Goal: Transaction & Acquisition: Book appointment/travel/reservation

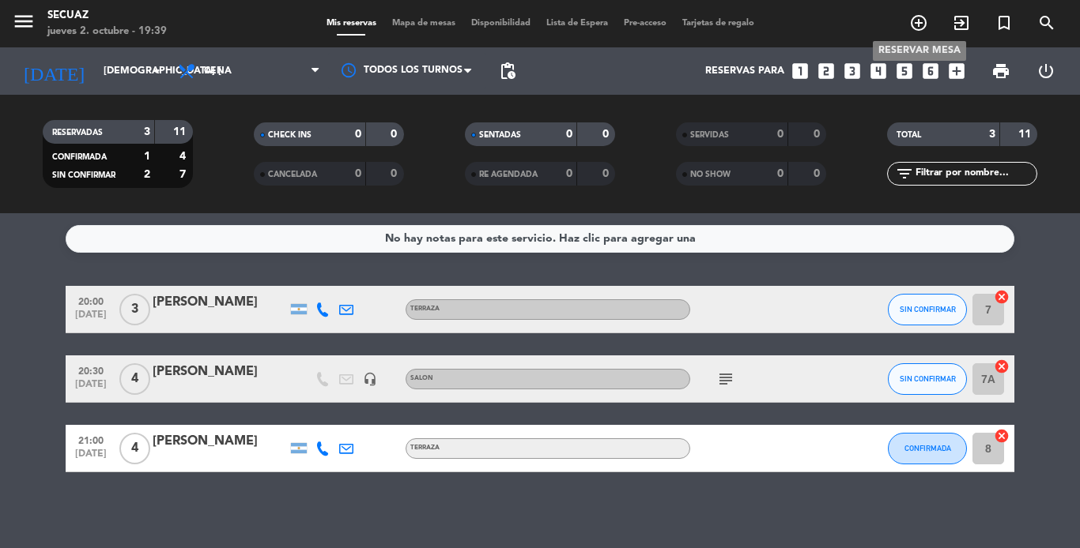
click at [921, 20] on icon "add_circle_outline" at bounding box center [918, 22] width 19 height 19
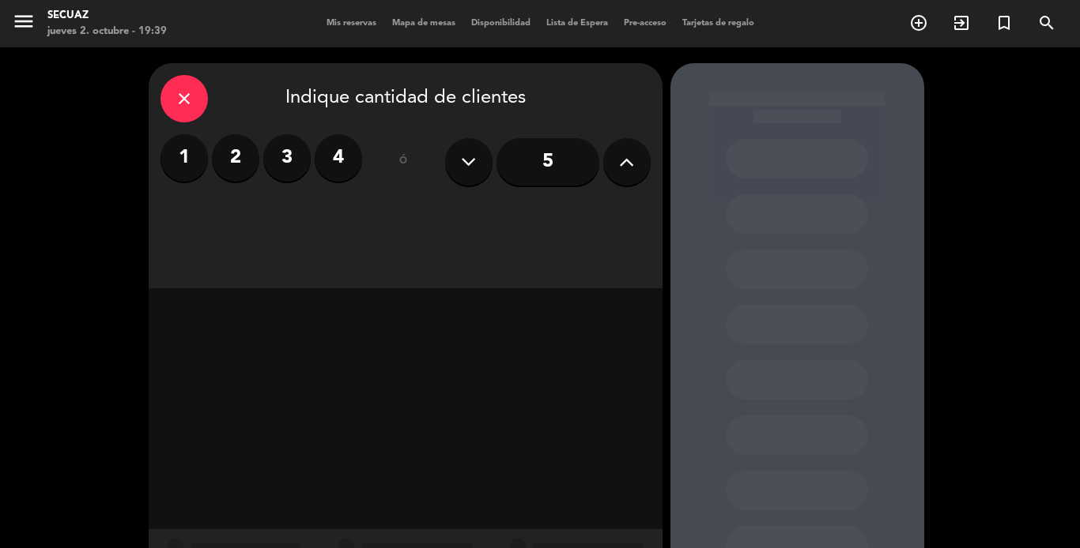
click at [190, 84] on div "close" at bounding box center [183, 98] width 47 height 47
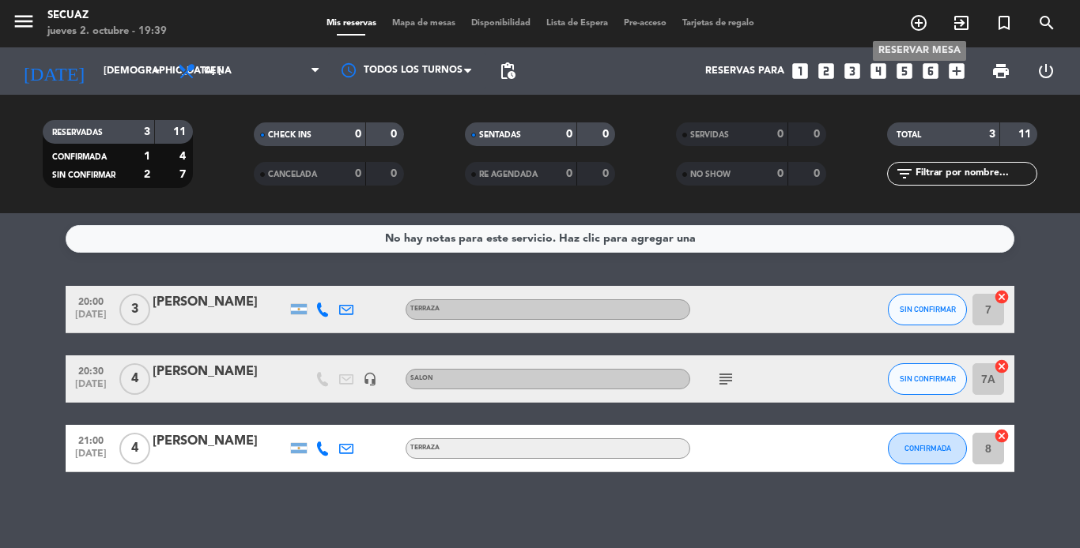
click at [909, 25] on icon "add_circle_outline" at bounding box center [918, 22] width 19 height 19
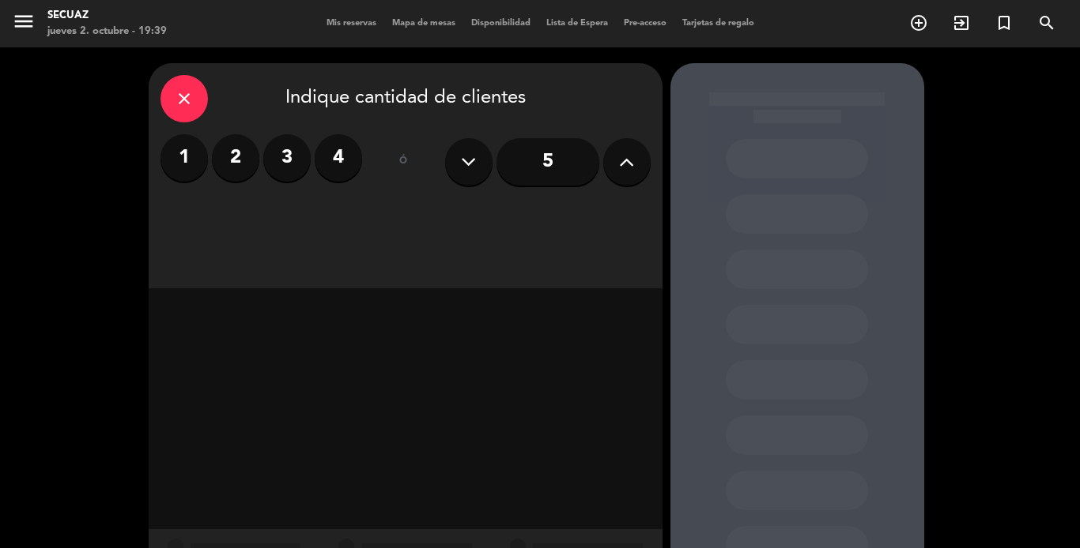
click at [247, 146] on label "2" at bounding box center [235, 157] width 47 height 47
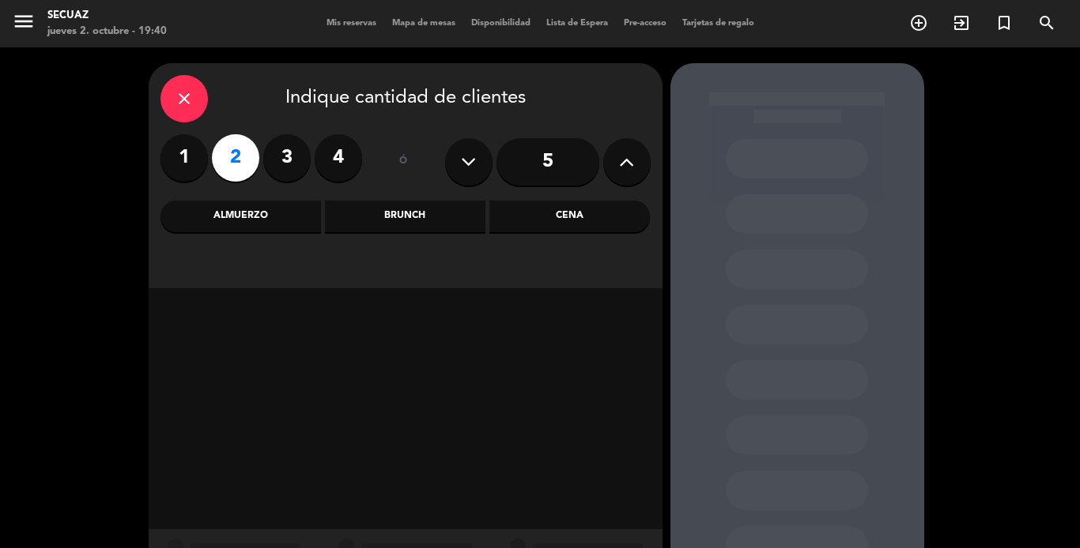
click at [548, 213] on div "Cena" at bounding box center [569, 217] width 160 height 32
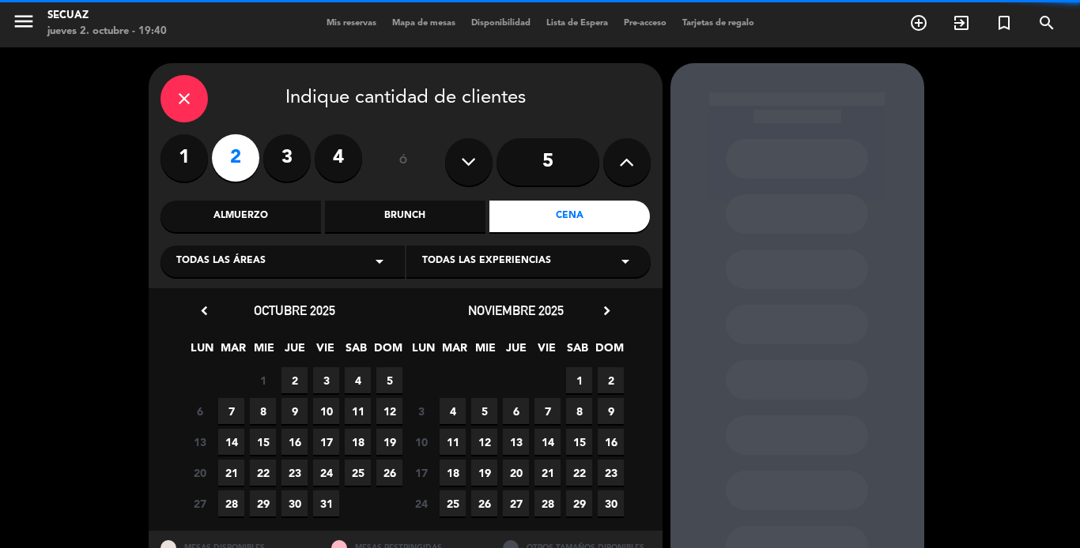
click at [368, 259] on div "Todas las áreas arrow_drop_down" at bounding box center [282, 262] width 244 height 32
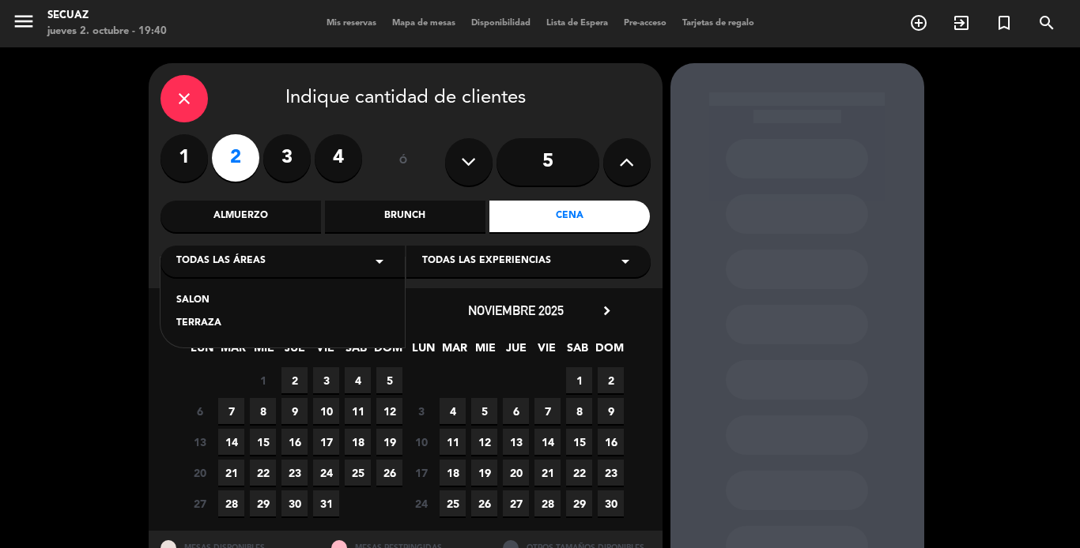
click at [224, 324] on div "TERRAZA" at bounding box center [282, 324] width 213 height 16
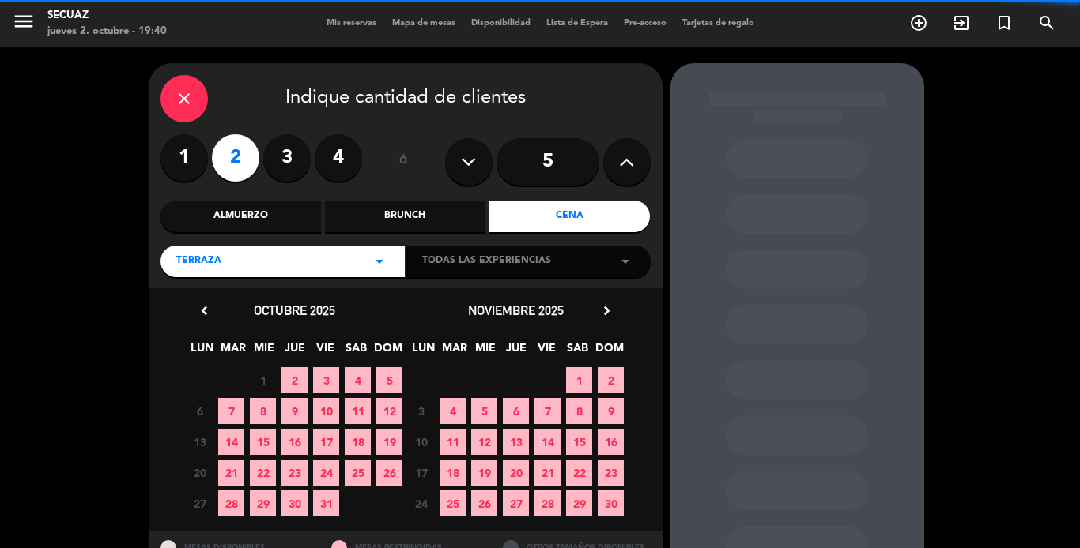
click at [603, 262] on div "Todas las experiencias arrow_drop_down" at bounding box center [528, 262] width 244 height 32
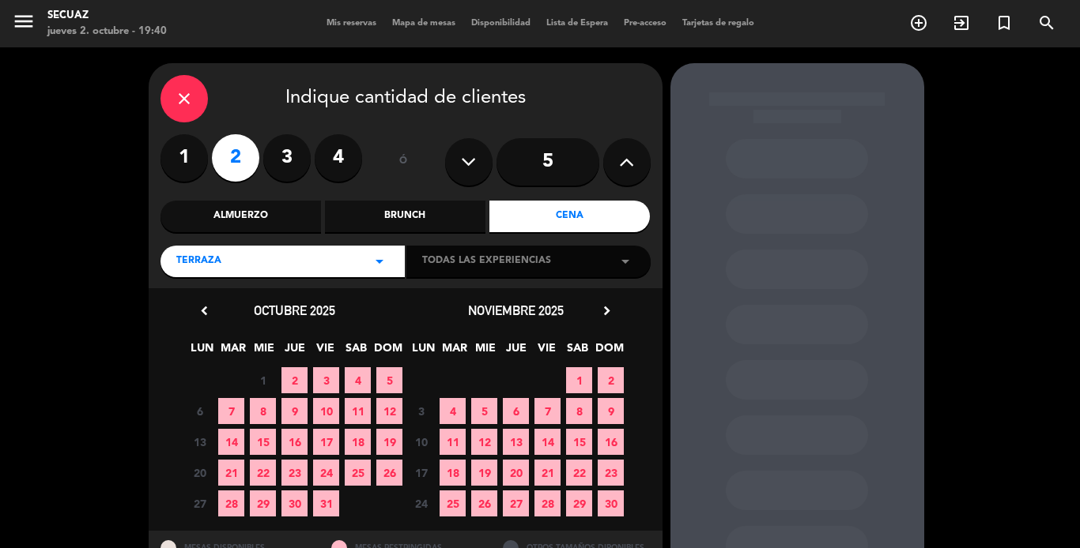
click at [371, 263] on icon "arrow_drop_down" at bounding box center [379, 261] width 19 height 19
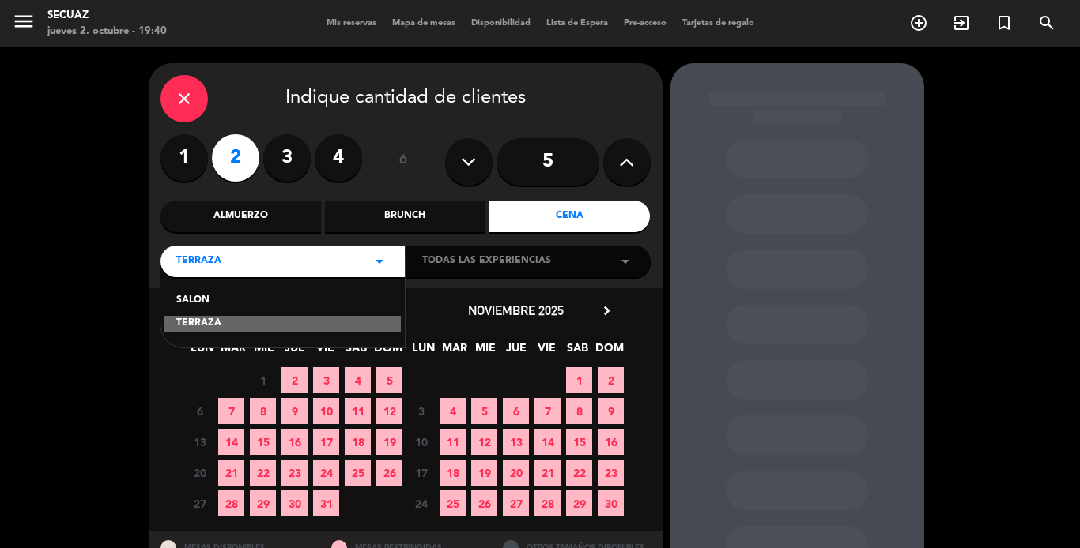
click at [326, 303] on div "SALON" at bounding box center [282, 301] width 213 height 16
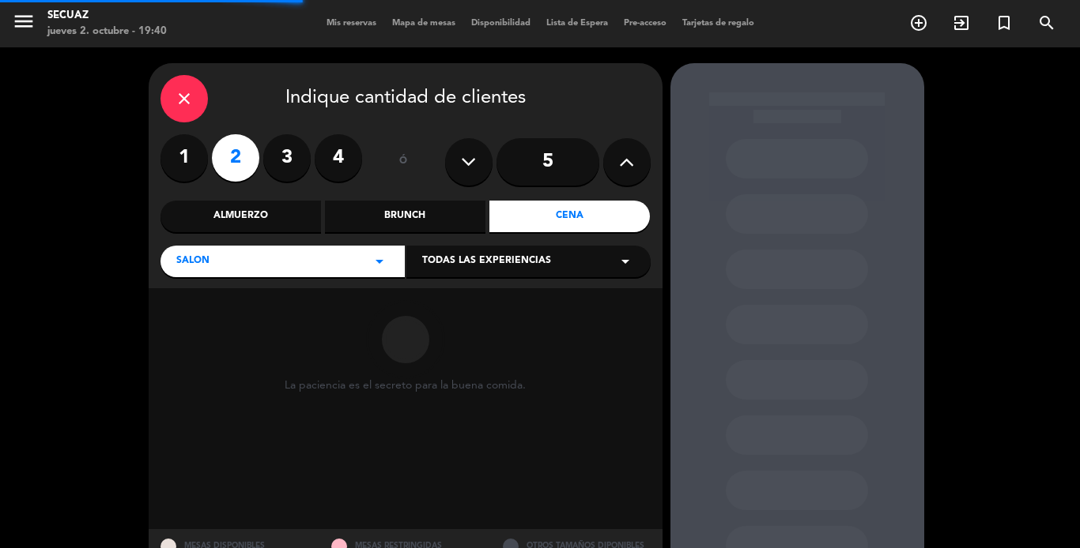
click at [522, 267] on span "Todas las experiencias" at bounding box center [486, 262] width 129 height 16
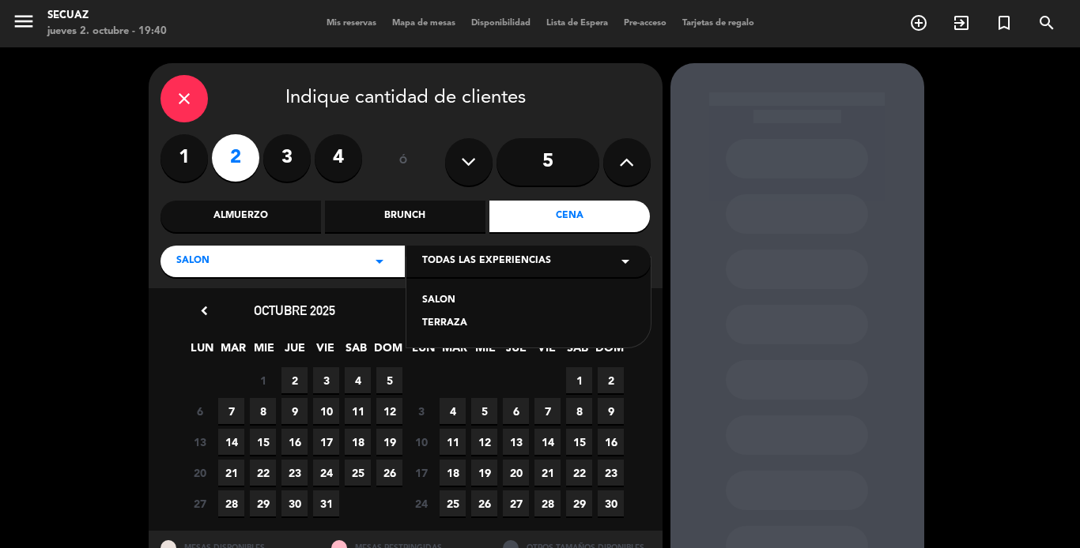
click at [484, 323] on div "TERRAZA" at bounding box center [528, 324] width 213 height 16
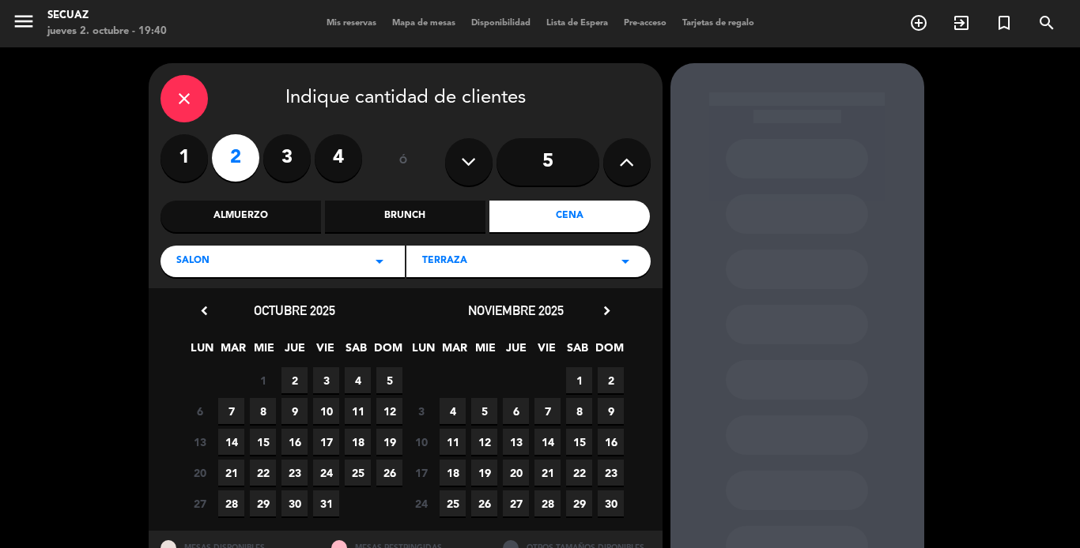
click at [380, 271] on icon "arrow_drop_down" at bounding box center [379, 261] width 19 height 19
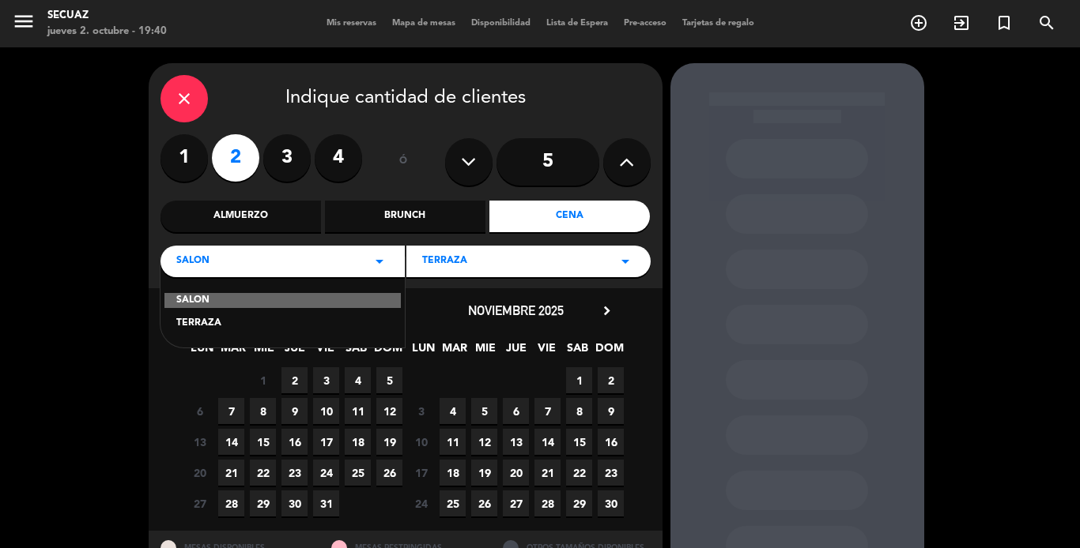
click at [228, 326] on div "TERRAZA" at bounding box center [282, 324] width 213 height 16
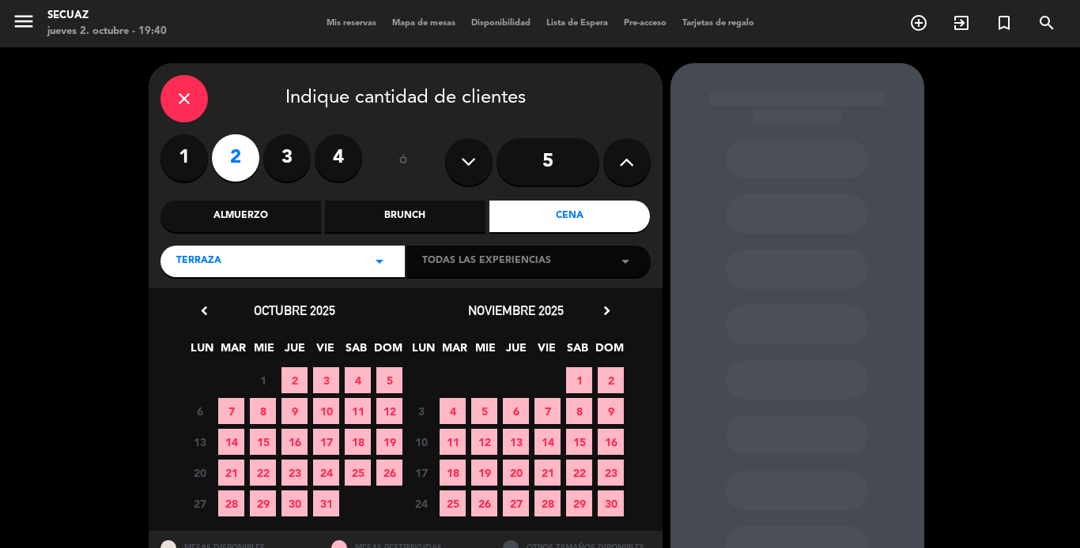
click at [299, 376] on span "2" at bounding box center [294, 380] width 26 height 26
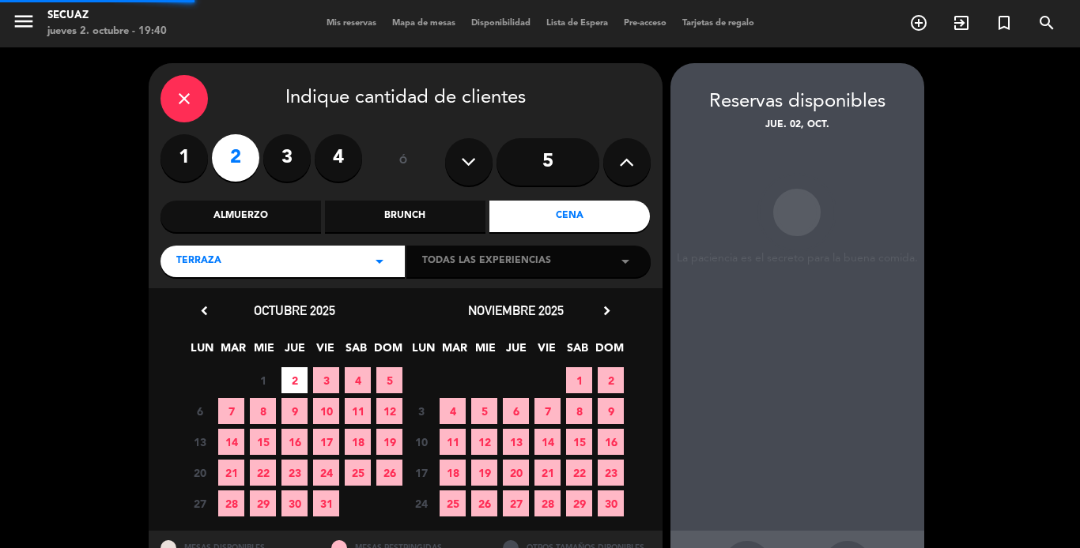
scroll to position [63, 0]
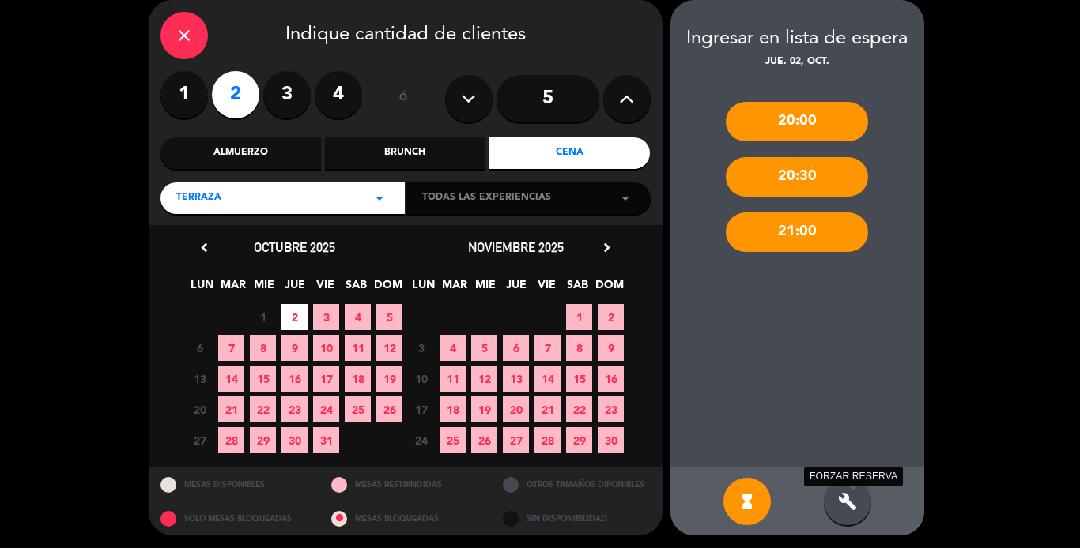
click at [852, 499] on icon "build" at bounding box center [847, 501] width 19 height 19
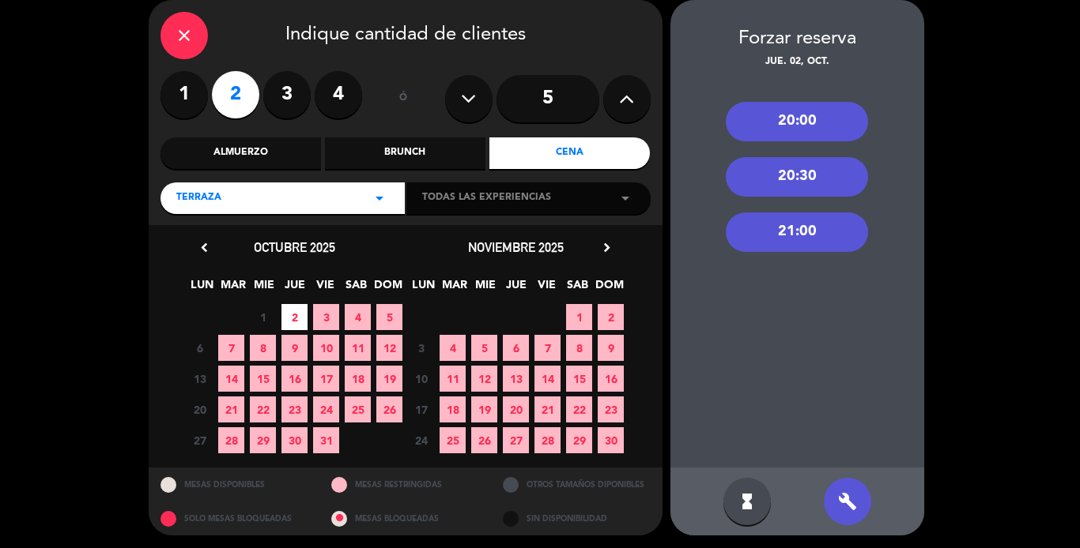
click at [812, 224] on div "21:00" at bounding box center [796, 233] width 142 height 40
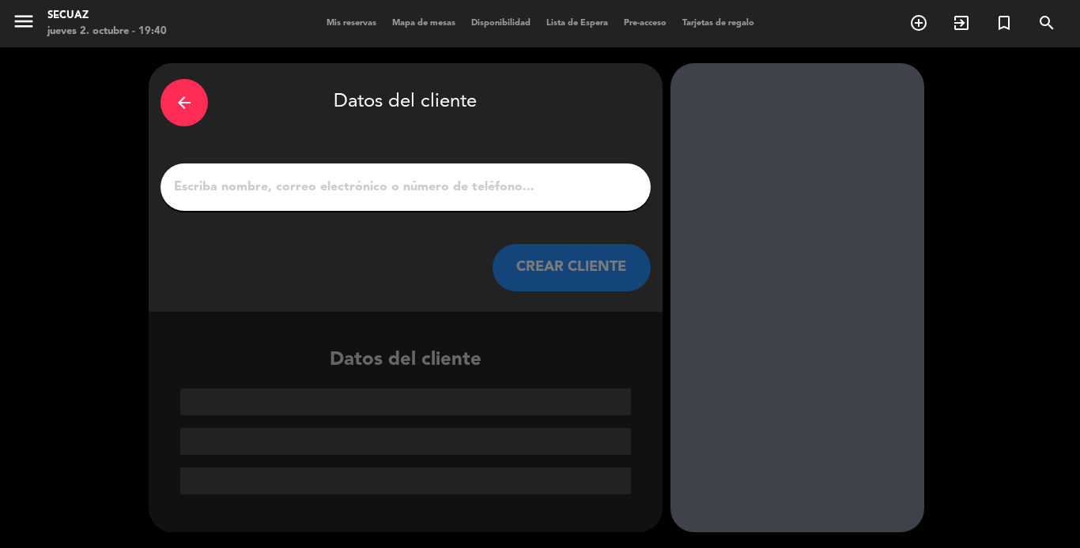
scroll to position [0, 0]
click at [423, 194] on input "1" at bounding box center [405, 187] width 466 height 22
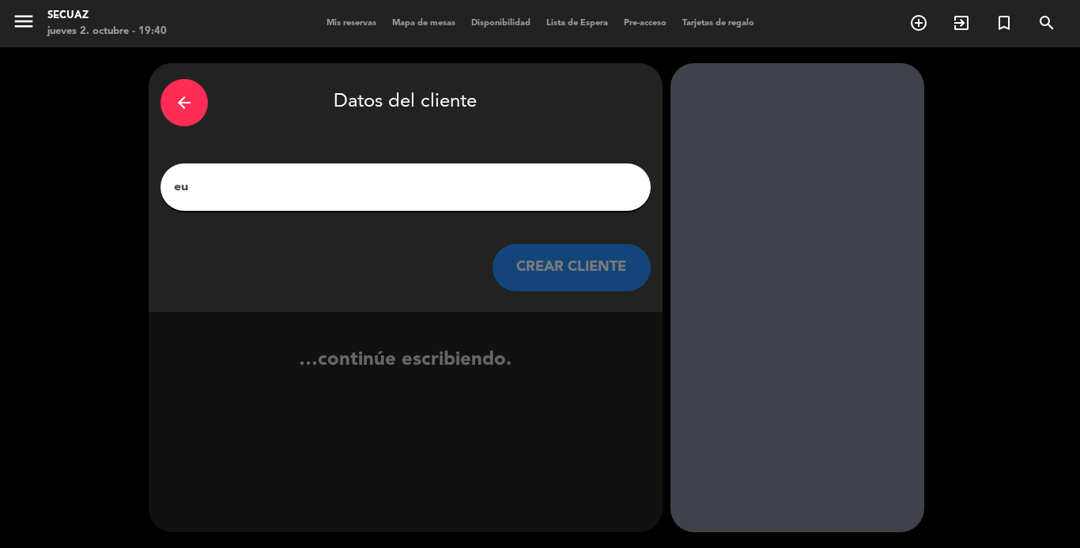
type input "e"
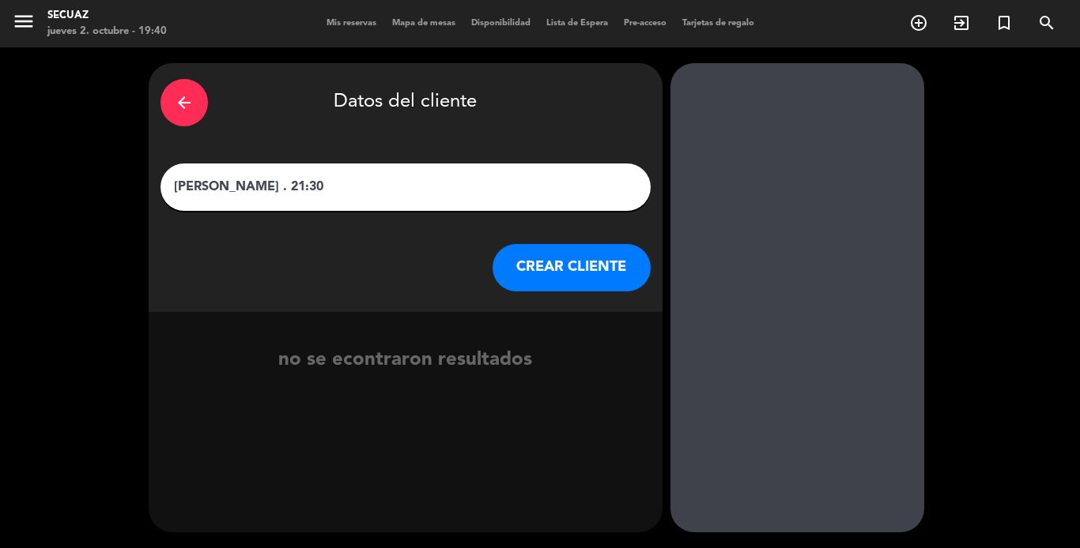
type input "[PERSON_NAME] . 21:30"
click at [503, 264] on button "CREAR CLIENTE" at bounding box center [571, 267] width 158 height 47
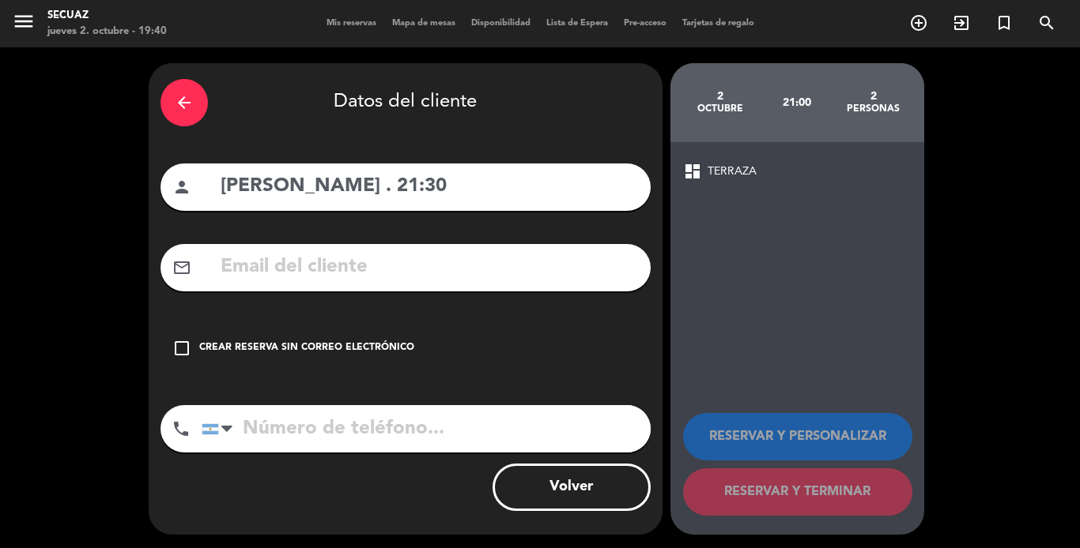
click at [175, 349] on icon "check_box_outline_blank" at bounding box center [181, 348] width 19 height 19
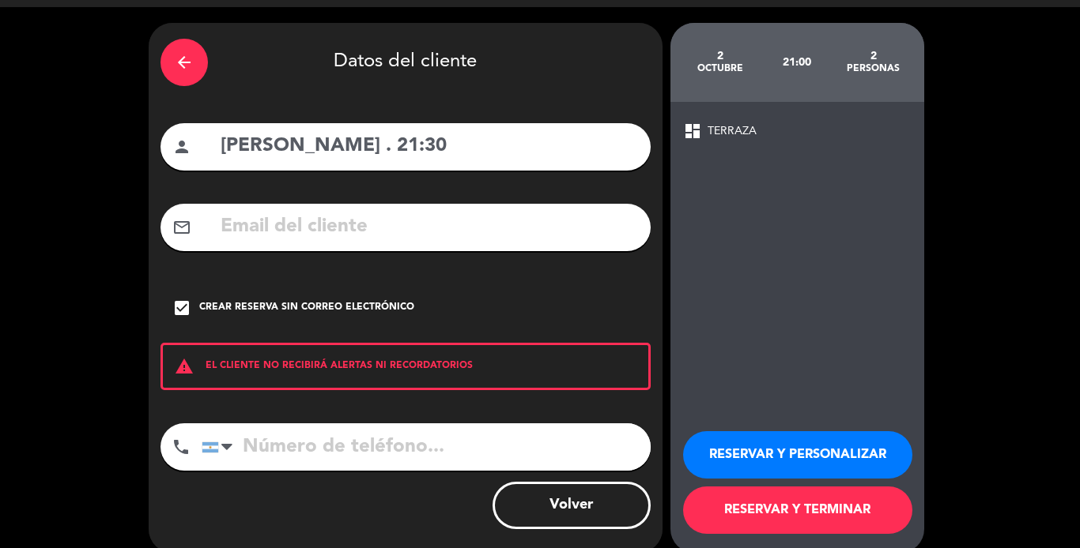
scroll to position [61, 0]
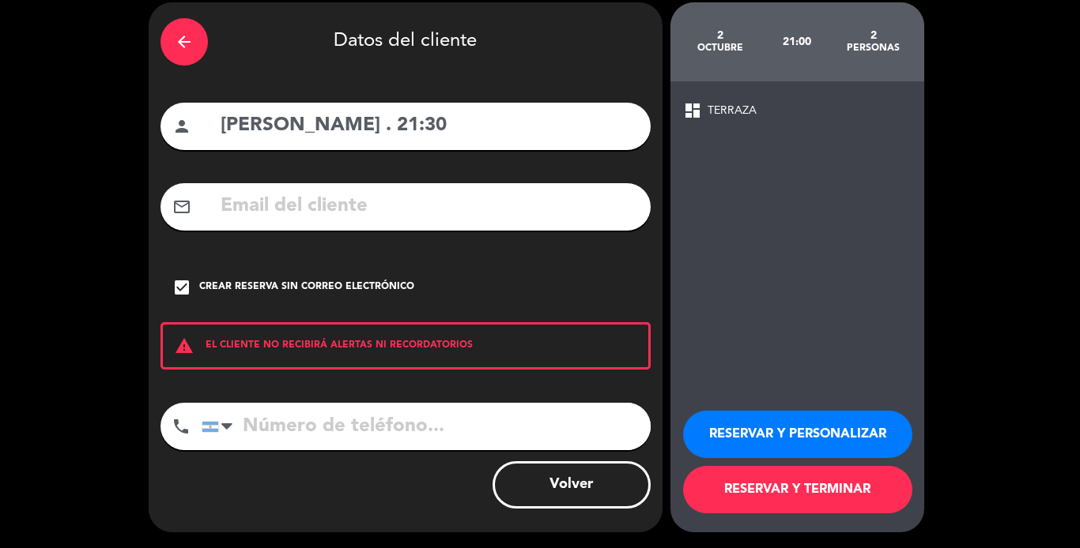
click at [821, 496] on button "RESERVAR Y TERMINAR" at bounding box center [797, 489] width 229 height 47
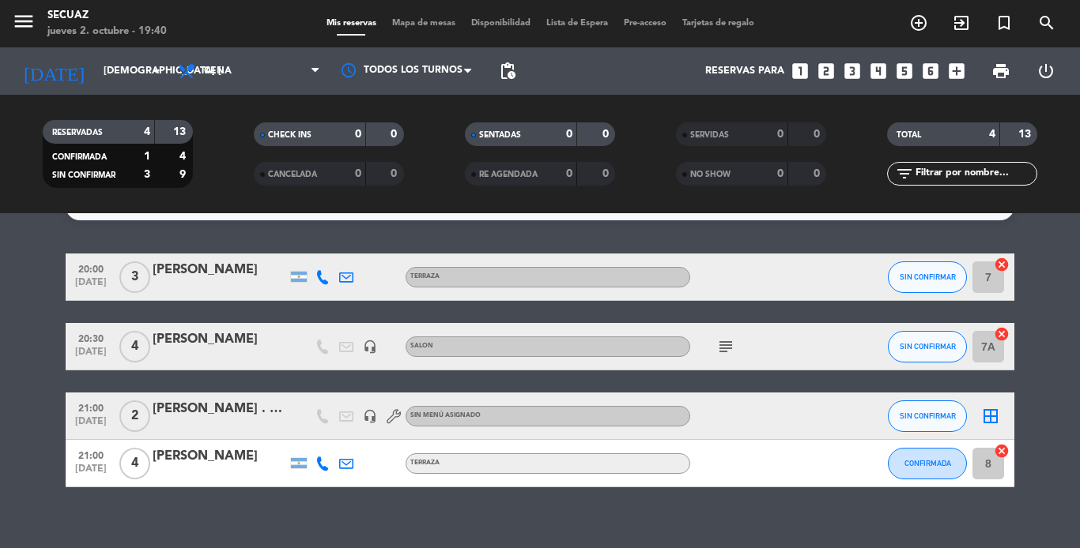
scroll to position [51, 0]
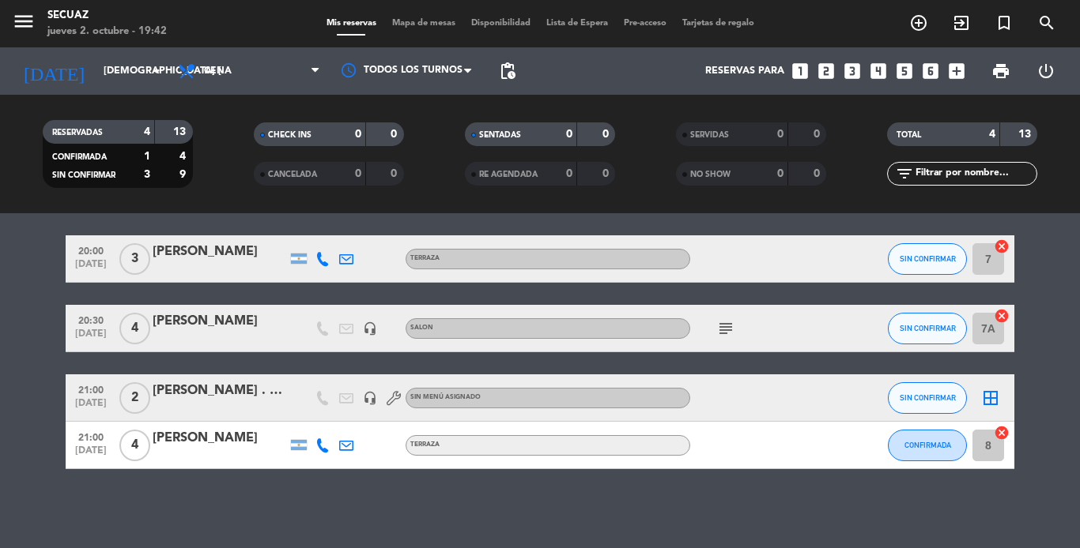
click at [395, 401] on icon at bounding box center [393, 398] width 14 height 14
click at [367, 401] on icon "headset_mic" at bounding box center [370, 398] width 14 height 14
